Goal: Entertainment & Leisure: Consume media (video, audio)

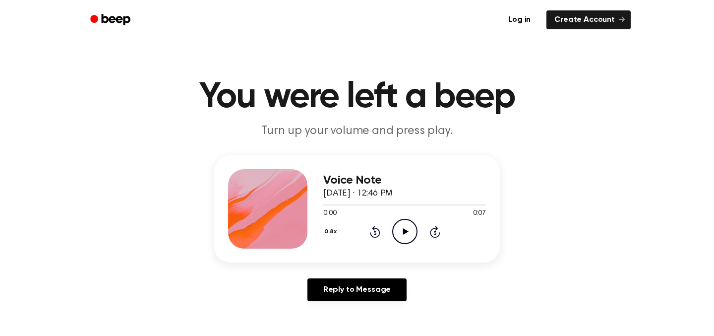
click at [402, 231] on icon at bounding box center [404, 231] width 5 height 6
click at [375, 233] on icon "Rewind 5 seconds" at bounding box center [374, 231] width 11 height 13
click at [396, 220] on icon "Play Audio" at bounding box center [404, 231] width 25 height 25
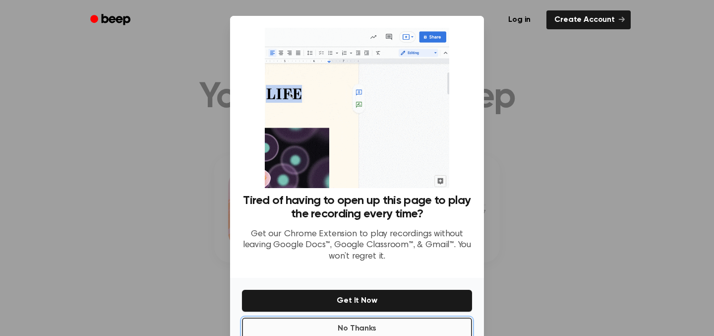
click at [453, 325] on button "No Thanks" at bounding box center [357, 328] width 230 height 22
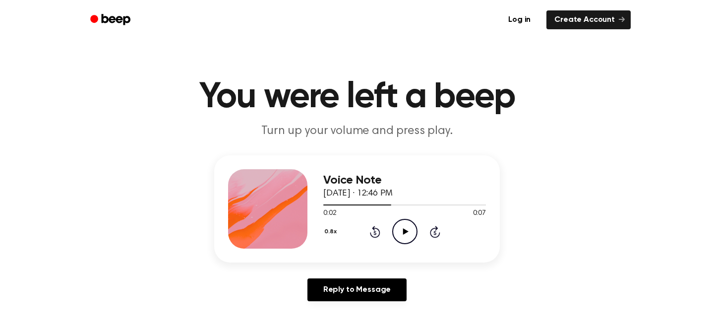
click at [397, 230] on icon "Play Audio" at bounding box center [404, 231] width 25 height 25
click at [404, 232] on icon "Pause Audio" at bounding box center [404, 231] width 25 height 25
click at [379, 227] on icon "Rewind 5 seconds" at bounding box center [374, 231] width 11 height 13
click at [408, 230] on icon "Play Audio" at bounding box center [404, 231] width 25 height 25
click at [406, 233] on icon at bounding box center [404, 231] width 4 height 6
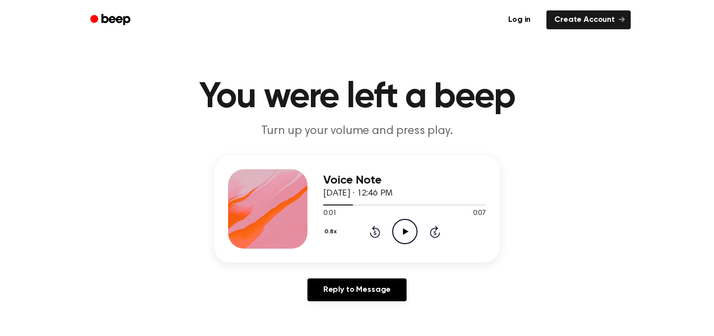
click at [412, 233] on icon "Play Audio" at bounding box center [404, 231] width 25 height 25
click at [398, 220] on icon "Play Audio" at bounding box center [404, 231] width 25 height 25
click at [438, 231] on icon "Skip 5 seconds" at bounding box center [434, 231] width 11 height 13
click at [412, 230] on icon "Play Audio" at bounding box center [404, 231] width 25 height 25
click at [407, 233] on icon "Play Audio" at bounding box center [404, 231] width 25 height 25
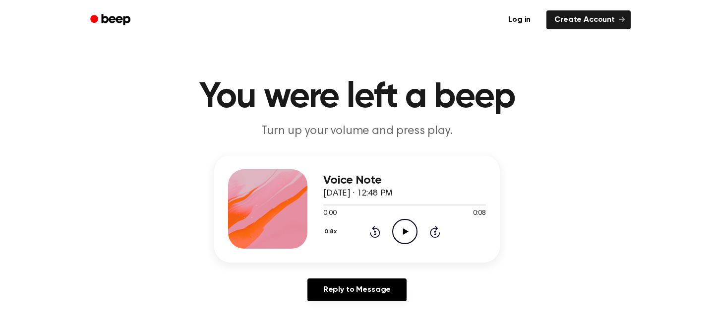
click at [401, 232] on icon "Play Audio" at bounding box center [404, 231] width 25 height 25
click at [414, 230] on icon "Play Audio" at bounding box center [404, 231] width 25 height 25
click at [433, 233] on icon "Skip 5 seconds" at bounding box center [434, 231] width 11 height 13
click at [404, 228] on icon "Pause Audio" at bounding box center [404, 231] width 25 height 25
click at [387, 200] on div at bounding box center [404, 204] width 163 height 8
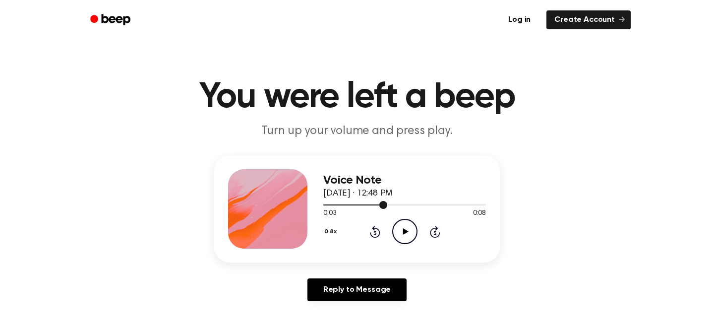
click at [365, 200] on div at bounding box center [404, 204] width 163 height 8
click at [404, 233] on icon at bounding box center [404, 231] width 5 height 6
click at [403, 234] on icon "Play Audio" at bounding box center [404, 231] width 25 height 25
click at [411, 231] on icon "Play Audio" at bounding box center [404, 231] width 25 height 25
click at [414, 231] on icon "Play Audio" at bounding box center [404, 231] width 25 height 25
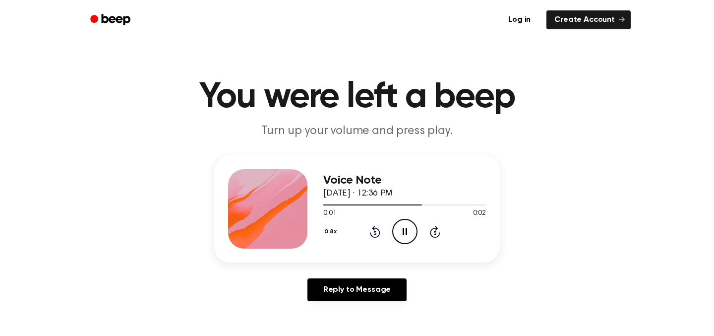
click at [407, 232] on icon "Pause Audio" at bounding box center [404, 231] width 25 height 25
click at [368, 176] on h3 "Voice Note" at bounding box center [404, 179] width 163 height 13
click at [397, 232] on icon "Play Audio" at bounding box center [404, 231] width 25 height 25
click at [373, 230] on icon at bounding box center [375, 232] width 10 height 12
click at [404, 228] on icon "Pause Audio" at bounding box center [404, 231] width 25 height 25
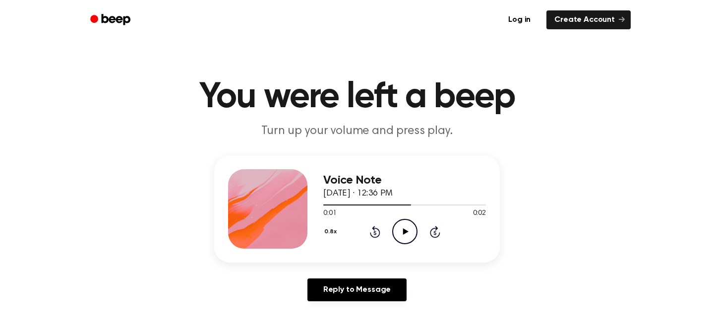
click at [379, 236] on icon "Rewind 5 seconds" at bounding box center [374, 231] width 11 height 13
click at [405, 229] on icon "Play Audio" at bounding box center [404, 231] width 25 height 25
click at [405, 229] on icon at bounding box center [404, 231] width 4 height 6
click at [405, 229] on icon "Play Audio" at bounding box center [404, 231] width 25 height 25
